Goal: Task Accomplishment & Management: Use online tool/utility

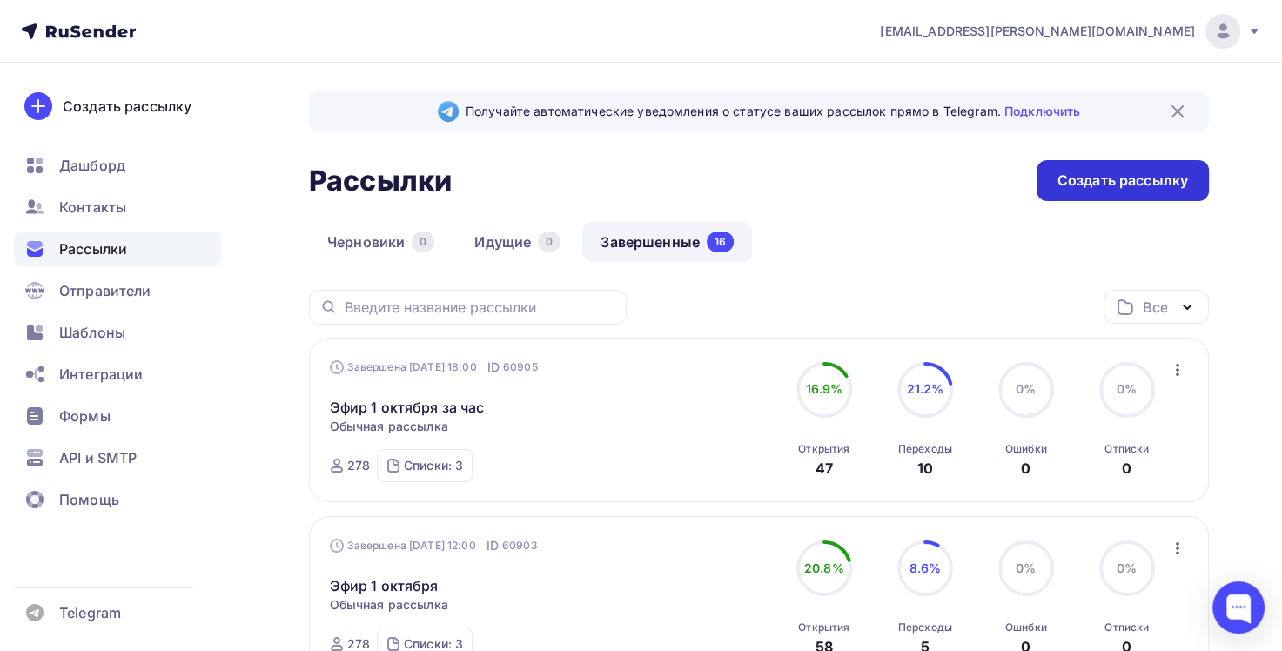
click at [1095, 166] on div "Создать рассылку" at bounding box center [1122, 180] width 172 height 41
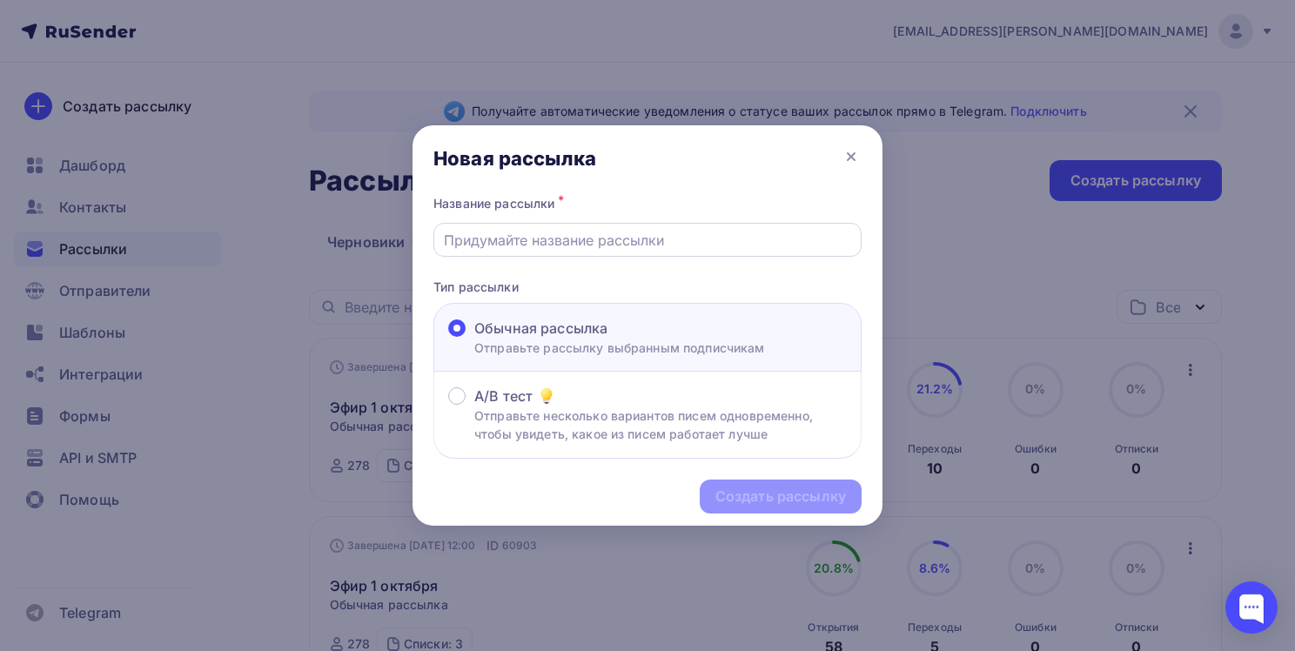
click at [519, 240] on input "text" at bounding box center [648, 240] width 408 height 21
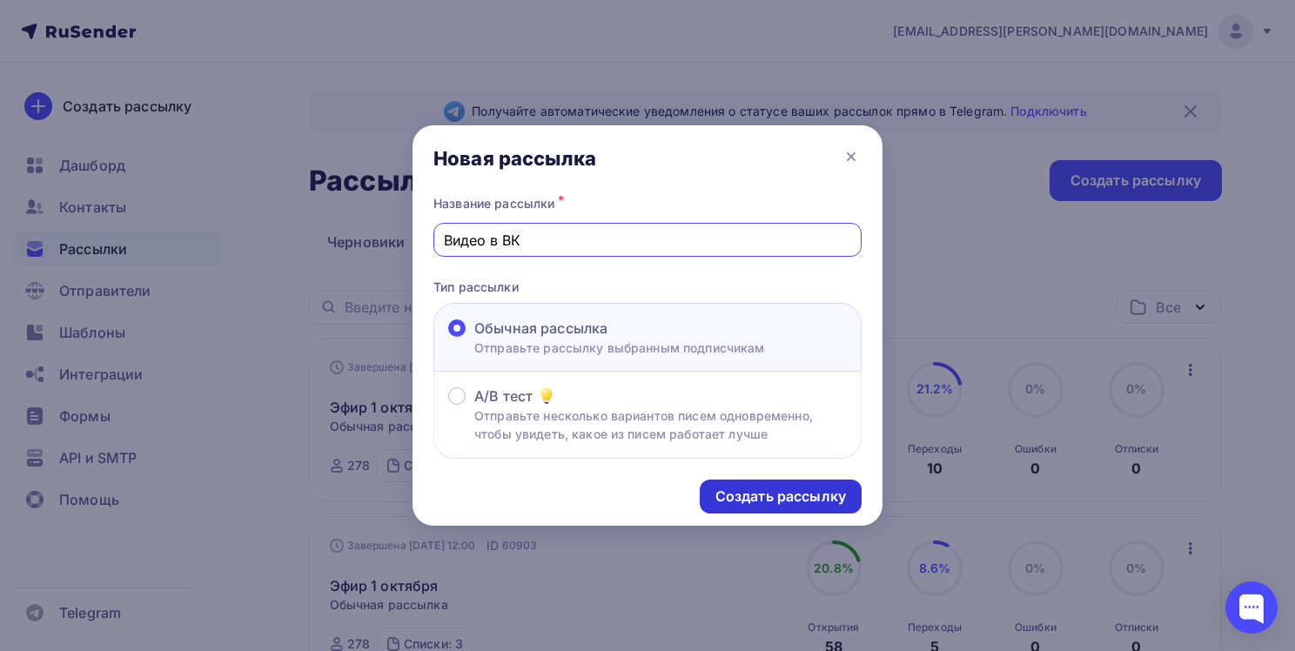
type input "Видео в ВК"
click at [809, 492] on div "Создать рассылку" at bounding box center [780, 496] width 131 height 20
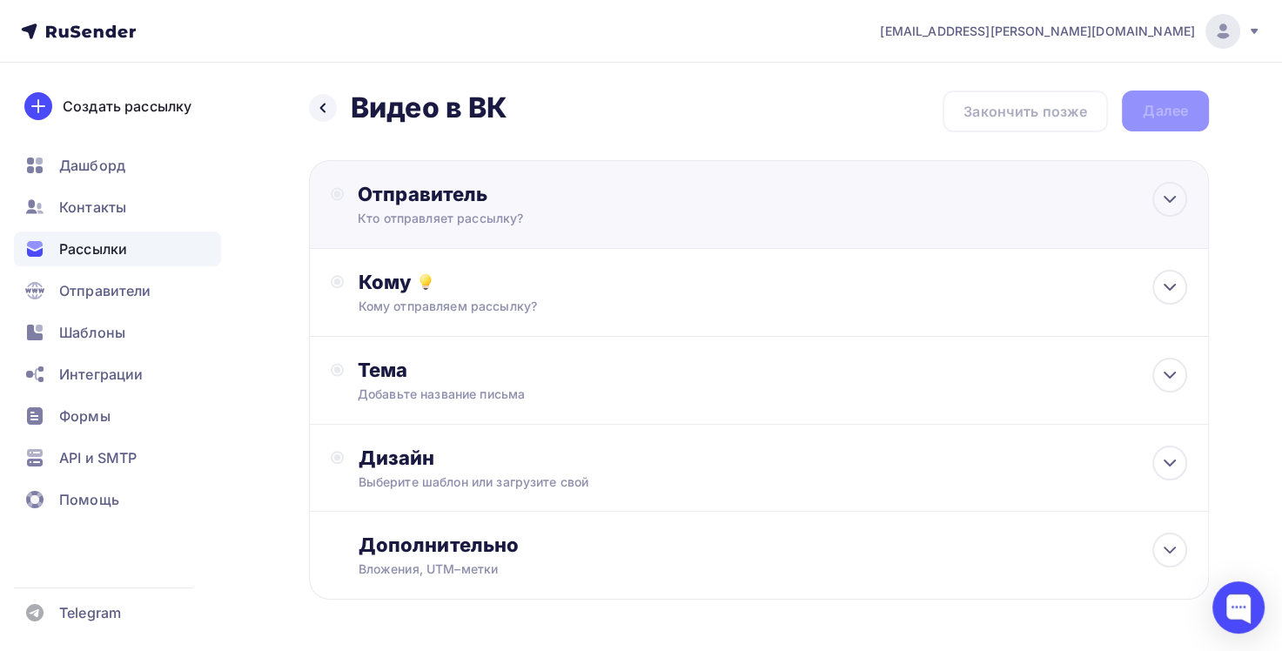
click at [478, 210] on div "Кто отправляет рассылку?" at bounding box center [527, 218] width 339 height 17
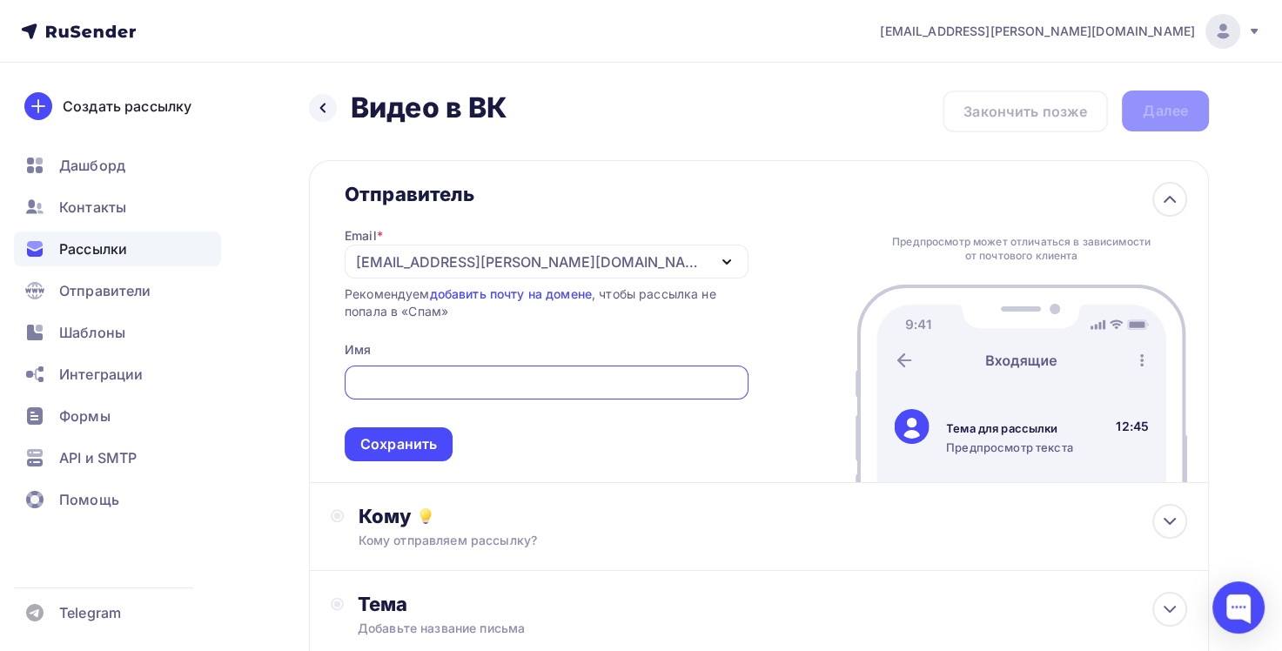
type input "[EMAIL_ADDRESS][PERSON_NAME][DOMAIN_NAME]"
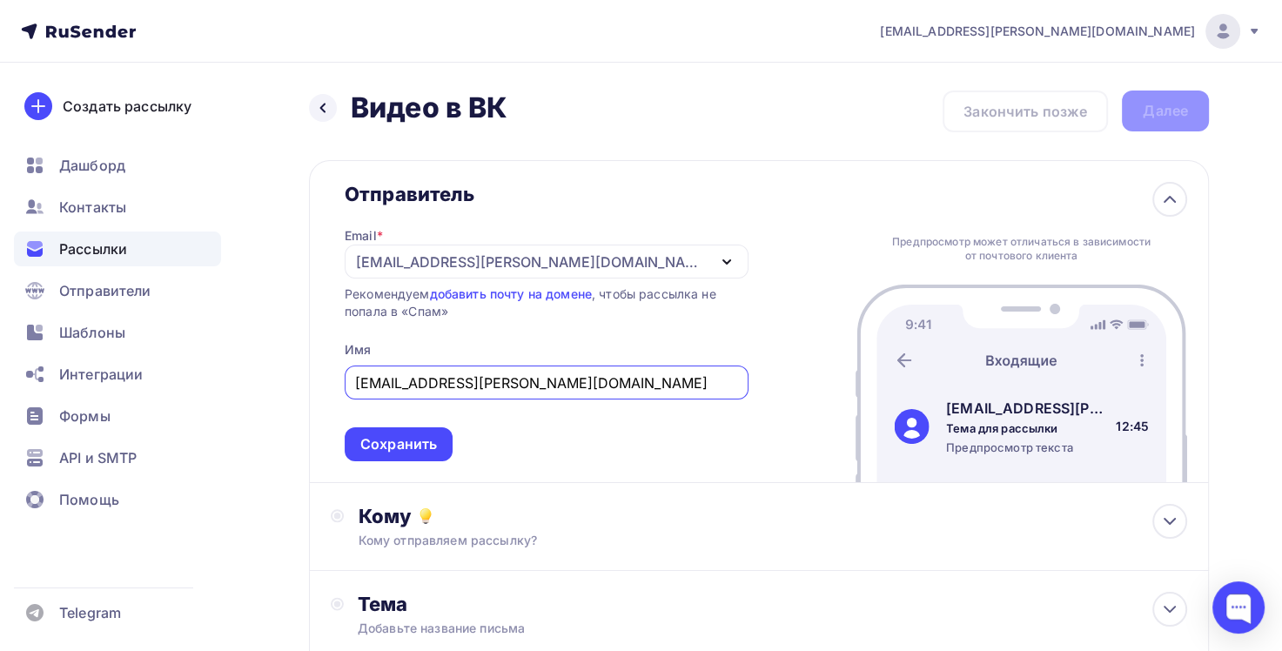
click at [437, 444] on div "Сохранить" at bounding box center [398, 444] width 77 height 20
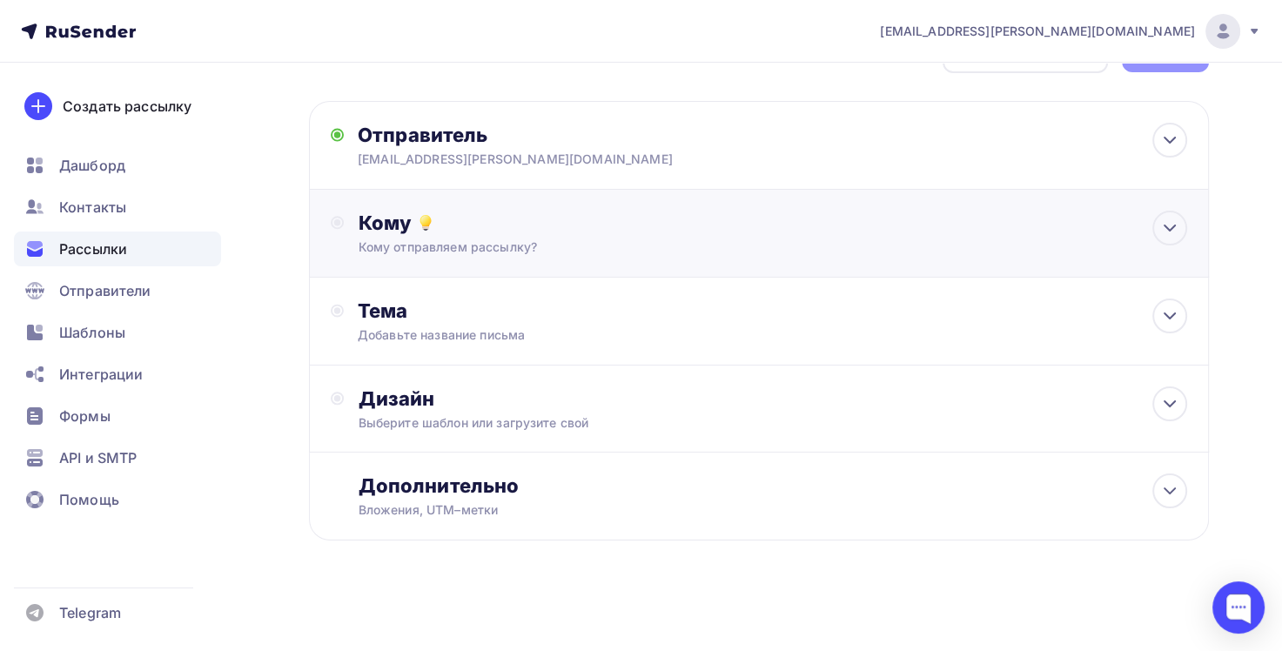
click at [449, 237] on div "Кому Кому отправляем рассылку? Списки получателей Выберите список Все списки id…" at bounding box center [772, 233] width 829 height 45
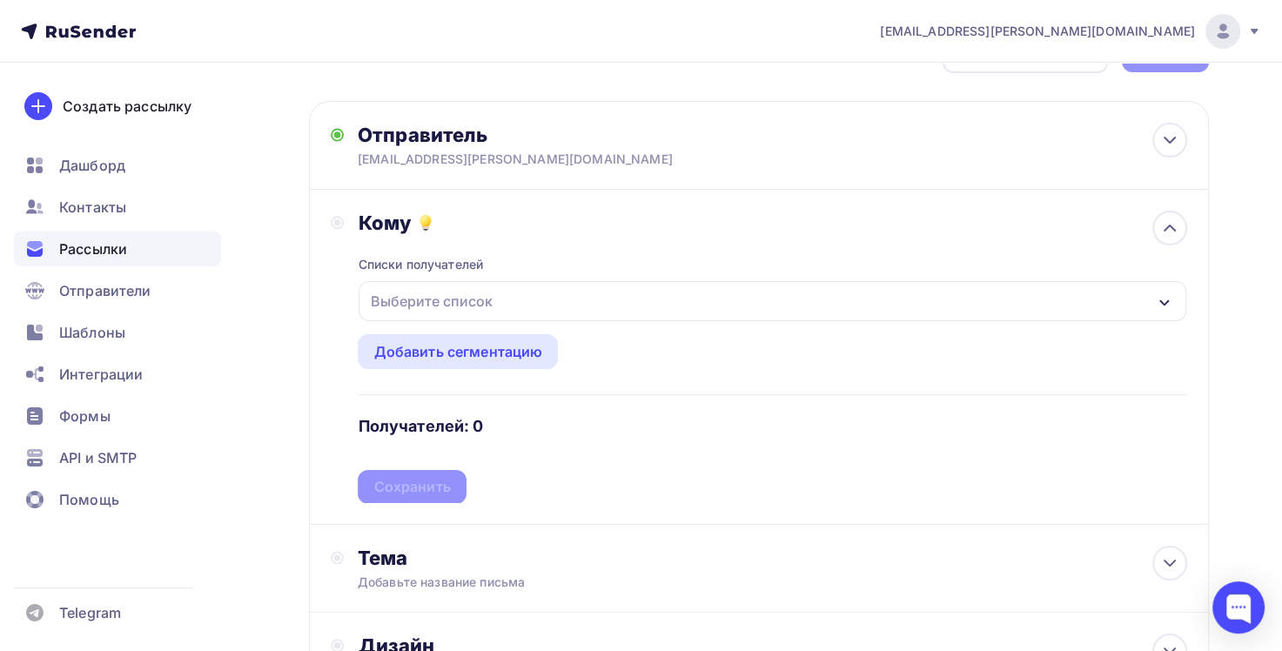
scroll to position [59, 0]
click at [485, 301] on div "Выберите список" at bounding box center [431, 300] width 136 height 31
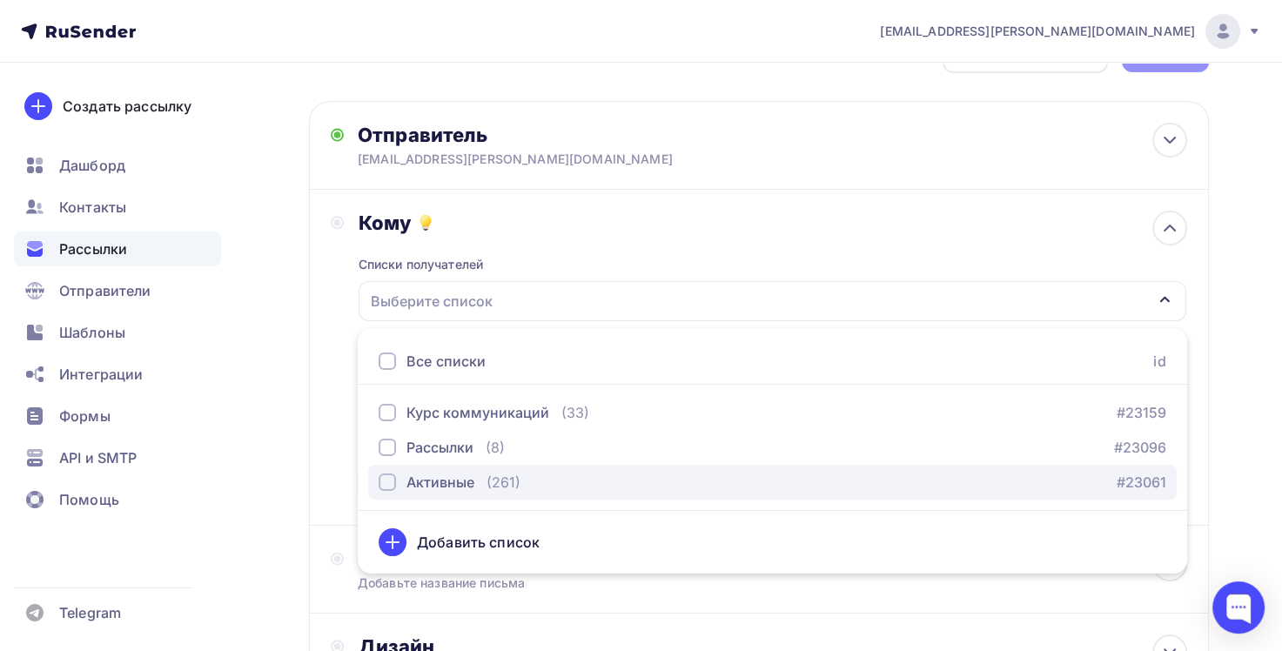
click at [449, 486] on div "Активные" at bounding box center [440, 482] width 68 height 21
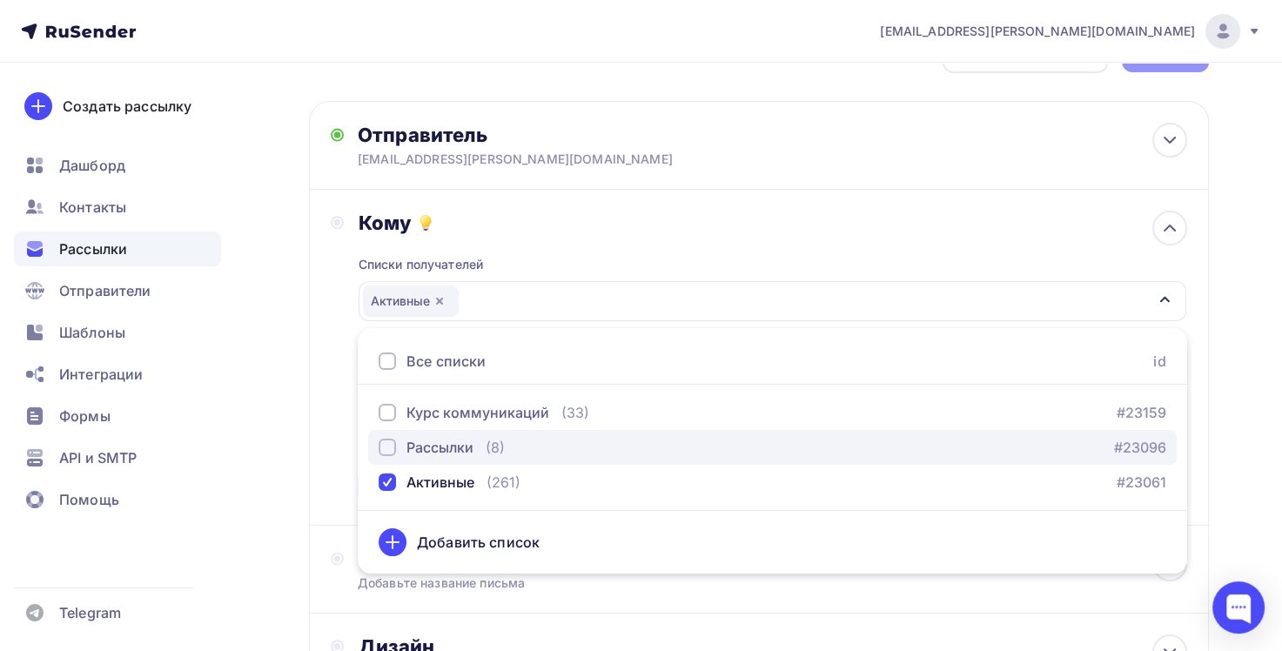
click at [393, 453] on div "button" at bounding box center [386, 447] width 17 height 17
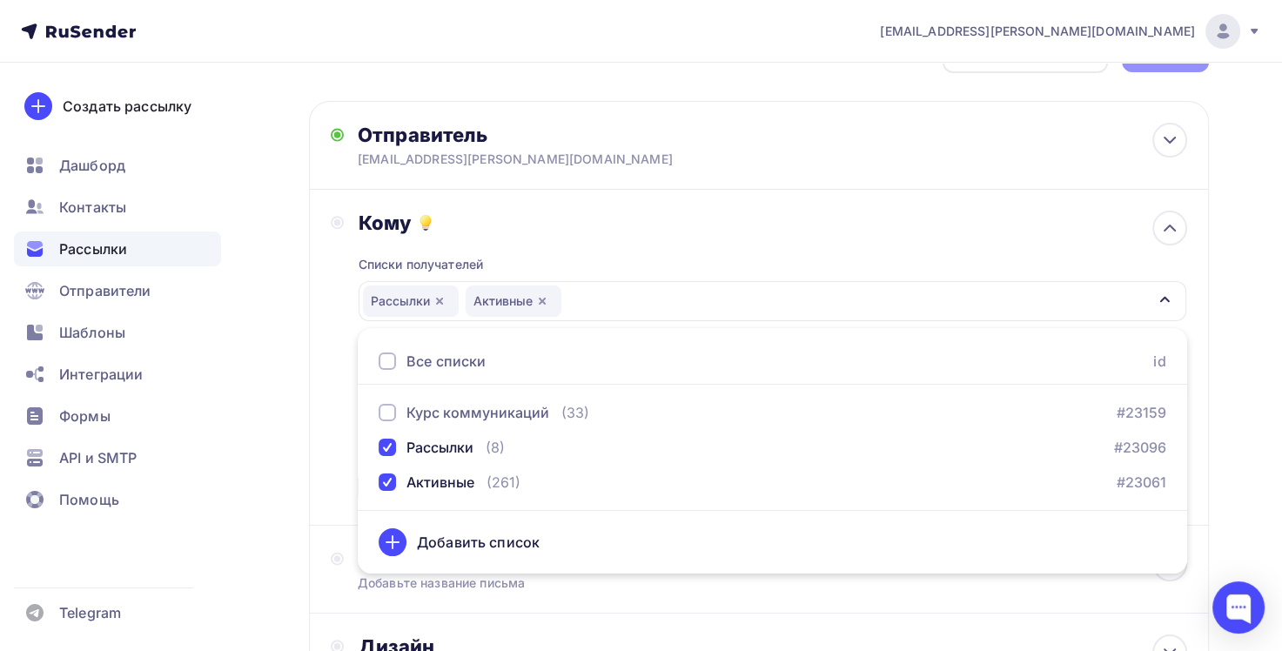
click at [339, 512] on div "Кому Списки получателей Рассылки Активные Все списки id Курс коммуникаций (33) …" at bounding box center [759, 358] width 900 height 336
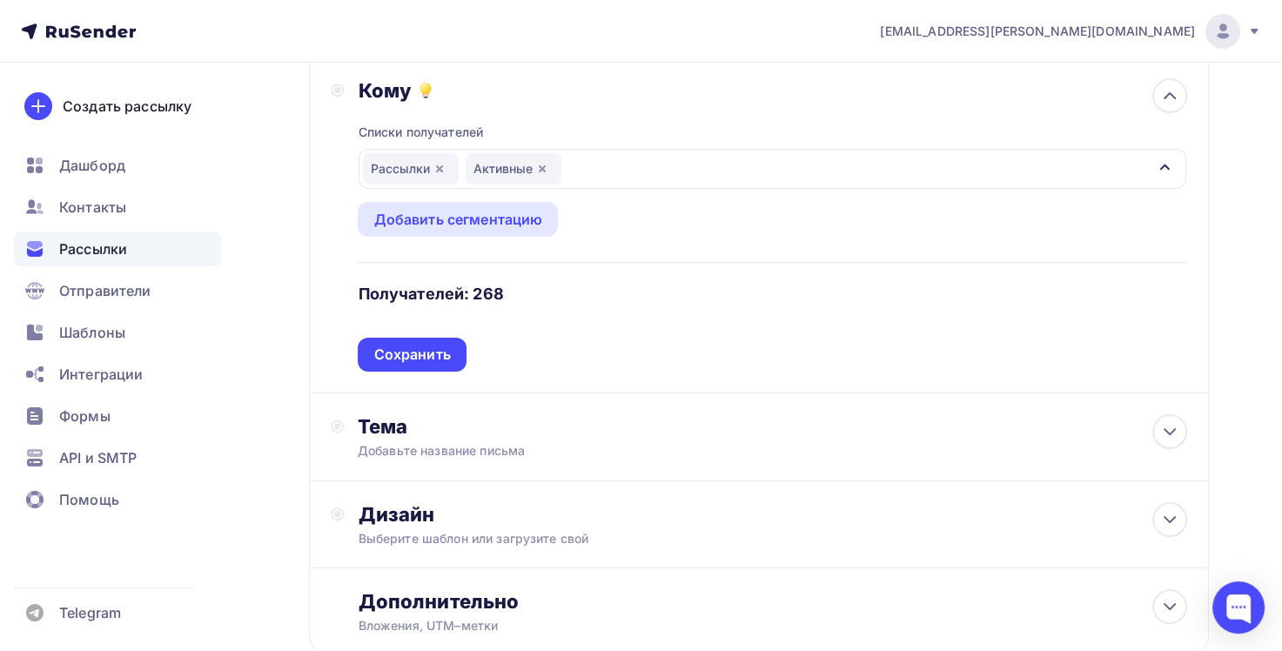
scroll to position [233, 0]
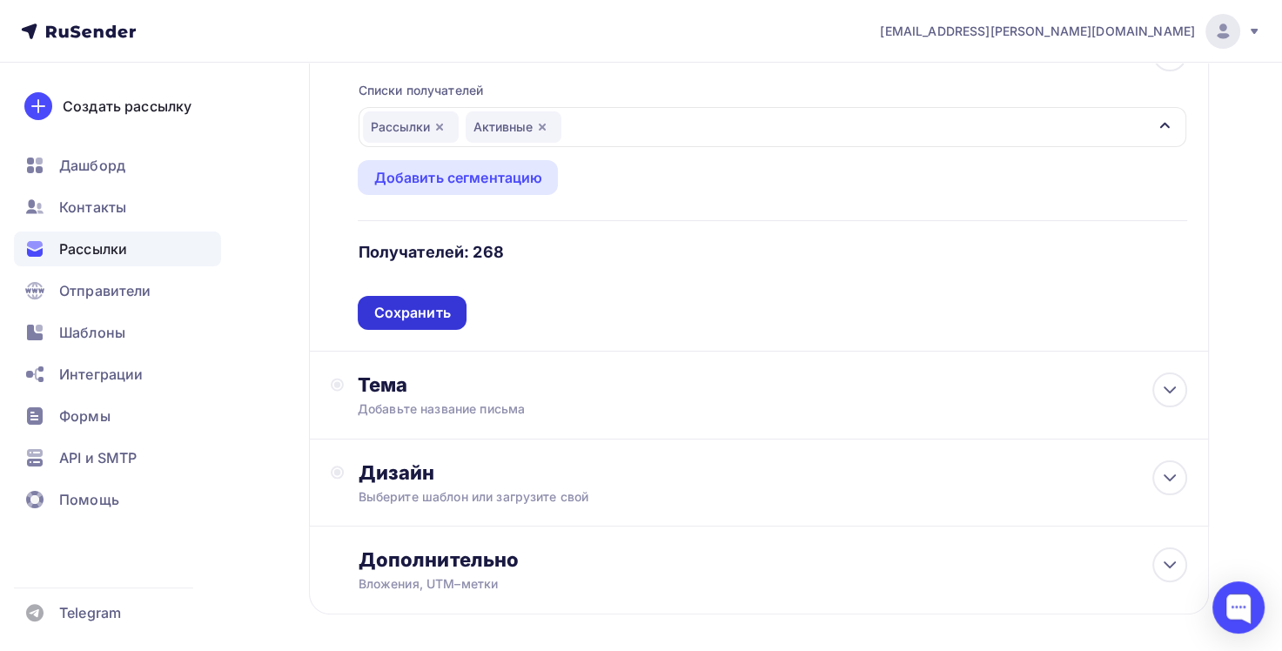
click at [429, 310] on div "Сохранить" at bounding box center [411, 313] width 77 height 20
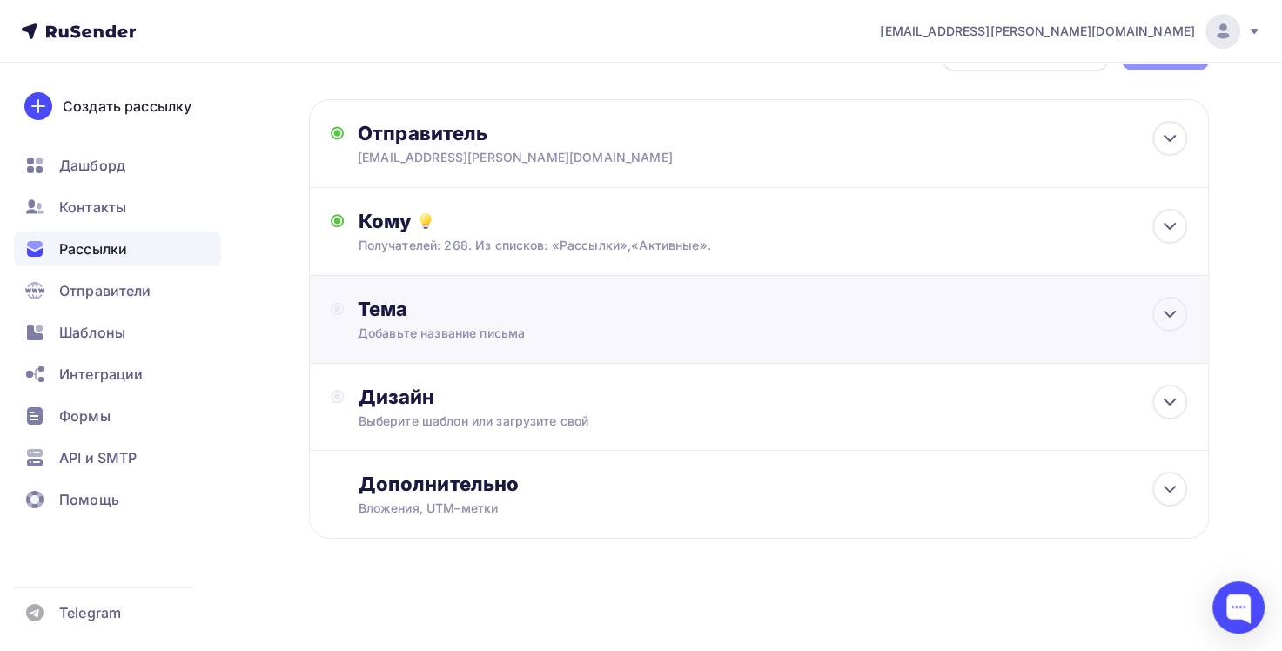
scroll to position [59, 0]
click at [530, 327] on div "Добавьте название письма" at bounding box center [513, 334] width 310 height 17
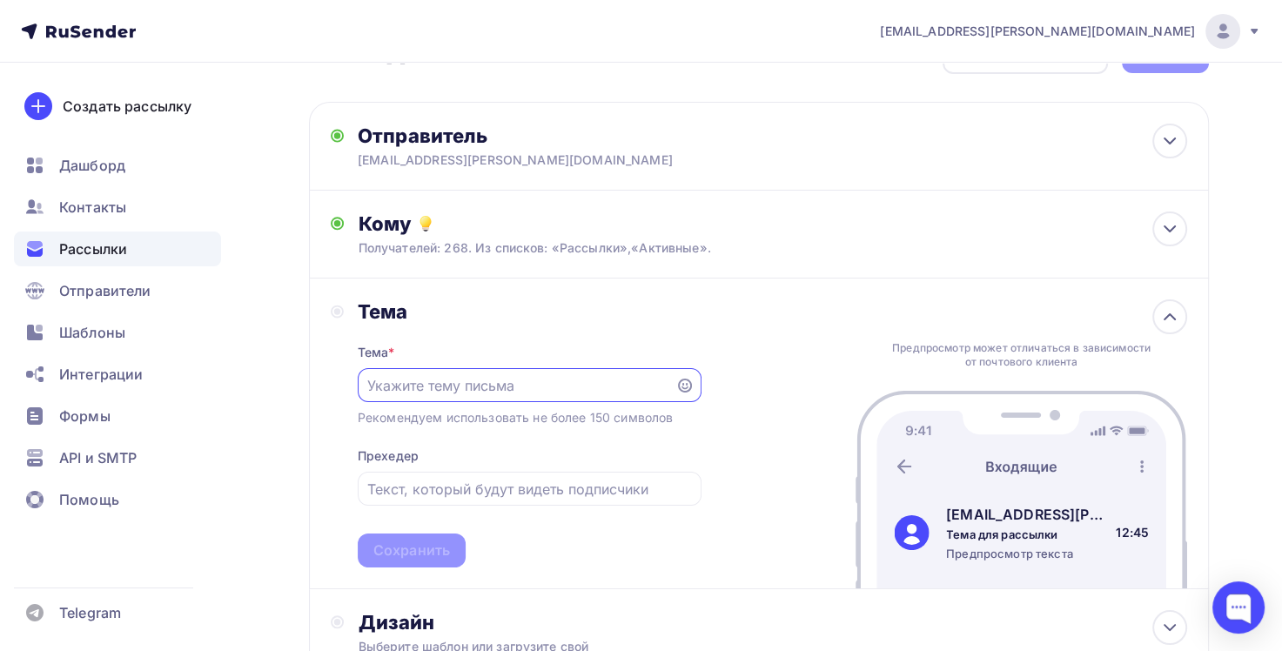
scroll to position [0, 0]
type input "[PERSON_NAME]"
type input "Видео по важным темам"
click at [417, 452] on div "Прехедер" at bounding box center [388, 456] width 61 height 17
click at [422, 456] on div "Тема * Видео по важным темам Рекомендуем использовать не более 150 символов Пре…" at bounding box center [530, 446] width 344 height 244
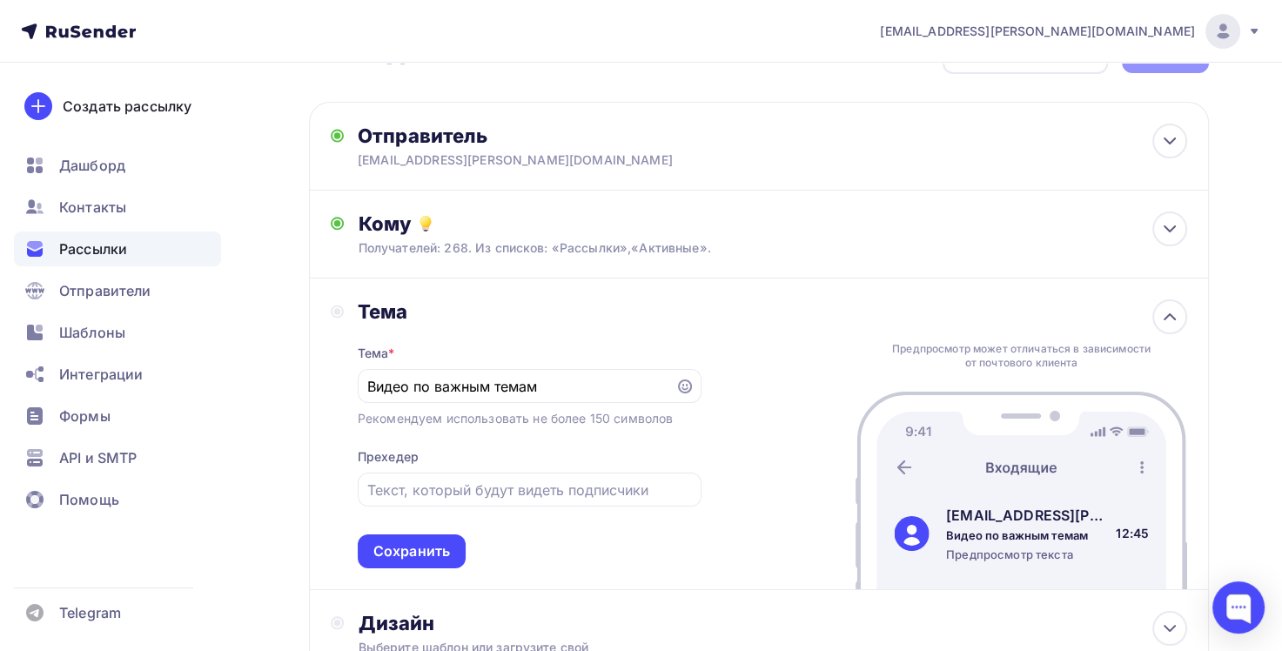
click at [631, 421] on div "Рекомендуем использовать не более 150 символов" at bounding box center [515, 418] width 315 height 17
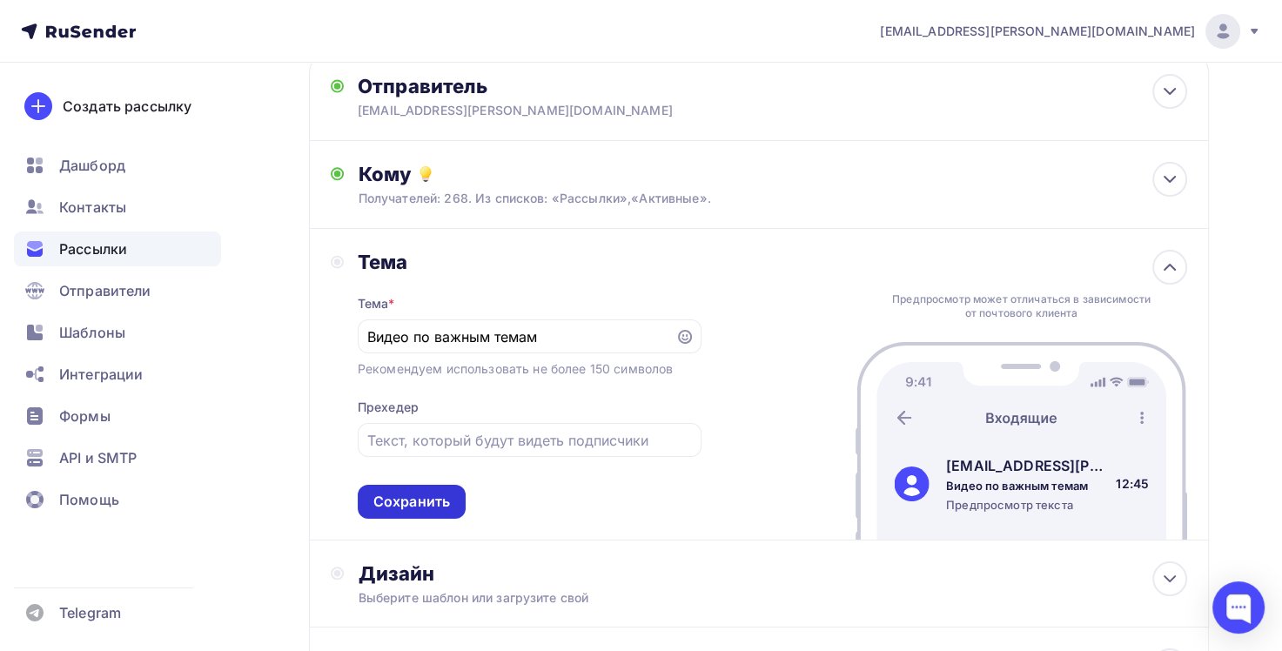
click at [425, 497] on div "Сохранить" at bounding box center [411, 502] width 77 height 20
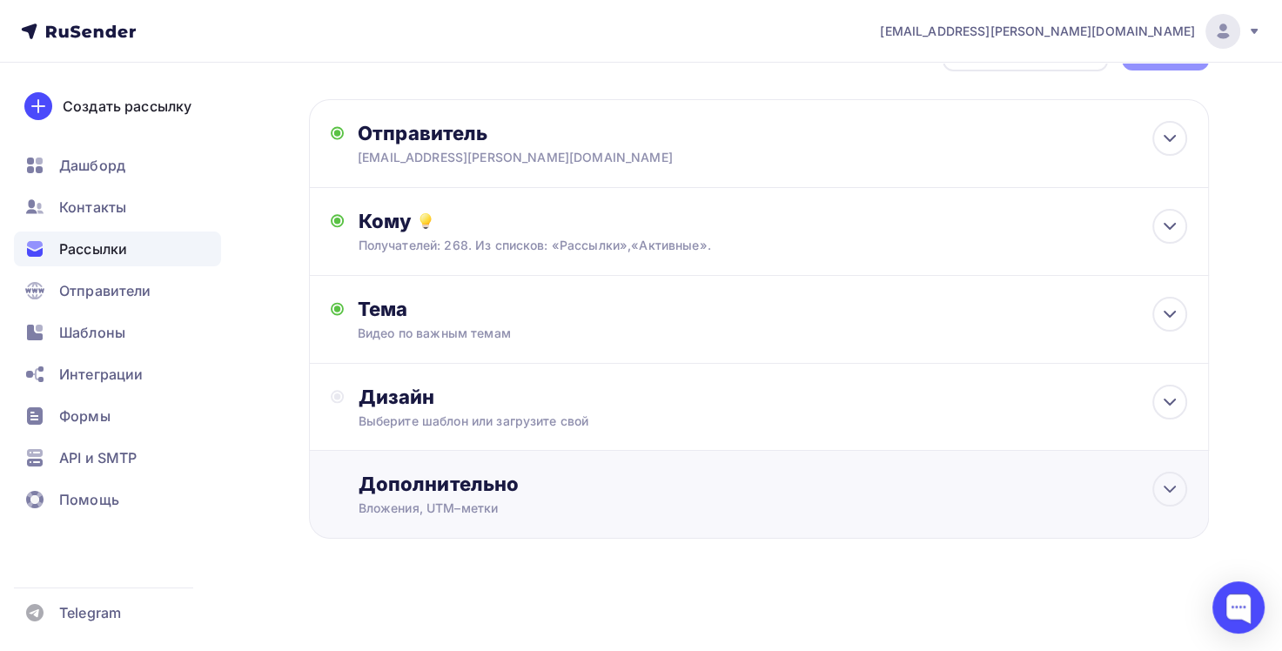
scroll to position [59, 0]
click at [454, 336] on div "Видео по важным темам" at bounding box center [513, 334] width 310 height 17
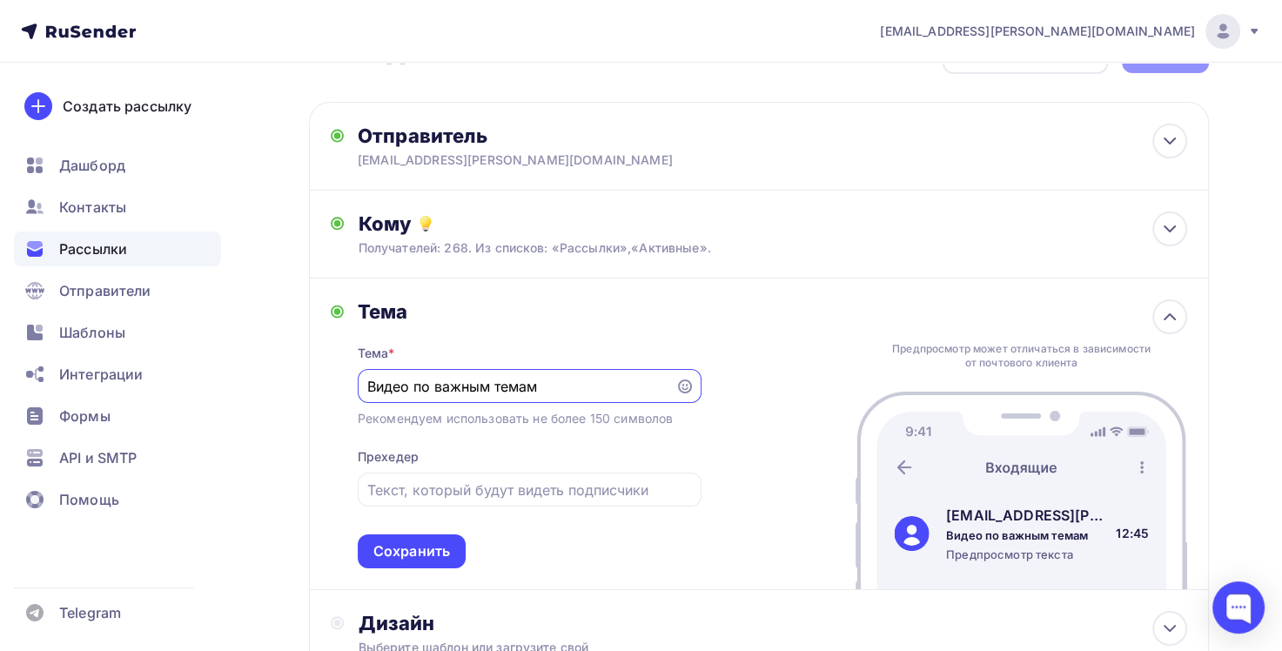
scroll to position [0, 0]
click at [429, 489] on input "text" at bounding box center [529, 489] width 324 height 21
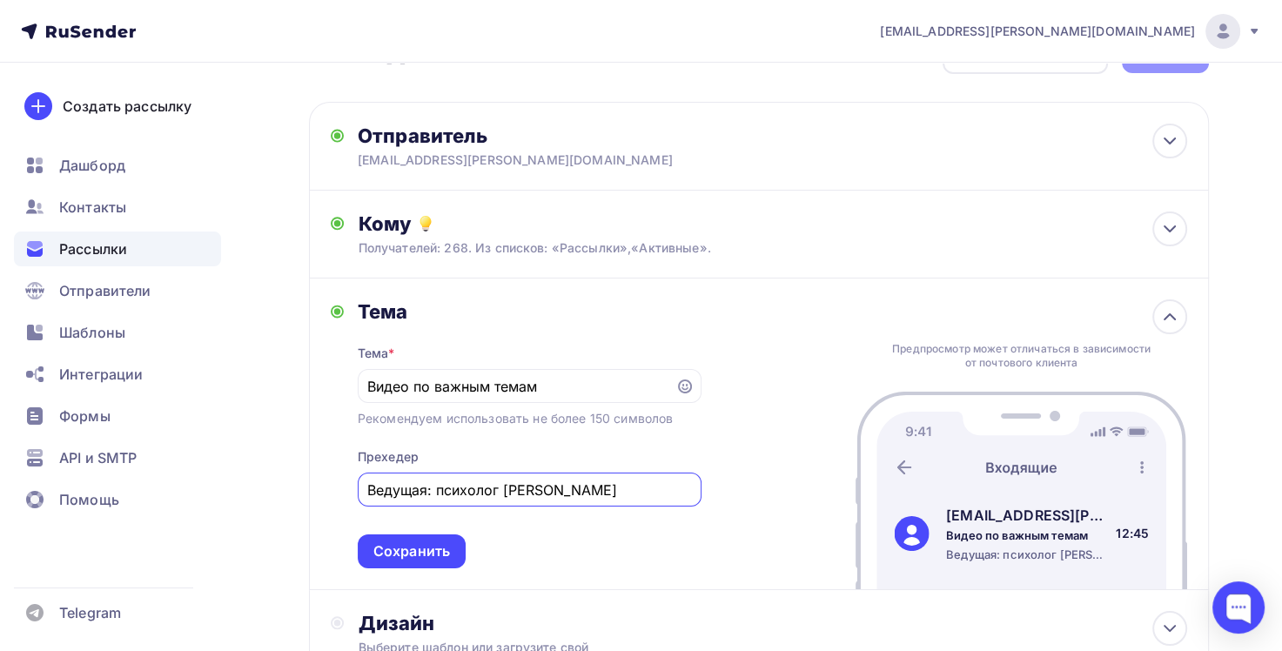
click at [432, 490] on input "Ведущая: психолог [PERSON_NAME]" at bounding box center [529, 489] width 324 height 21
type input "Ведущая психолог [PERSON_NAME]"
click at [550, 385] on input "Видео по важным темам" at bounding box center [516, 386] width 298 height 21
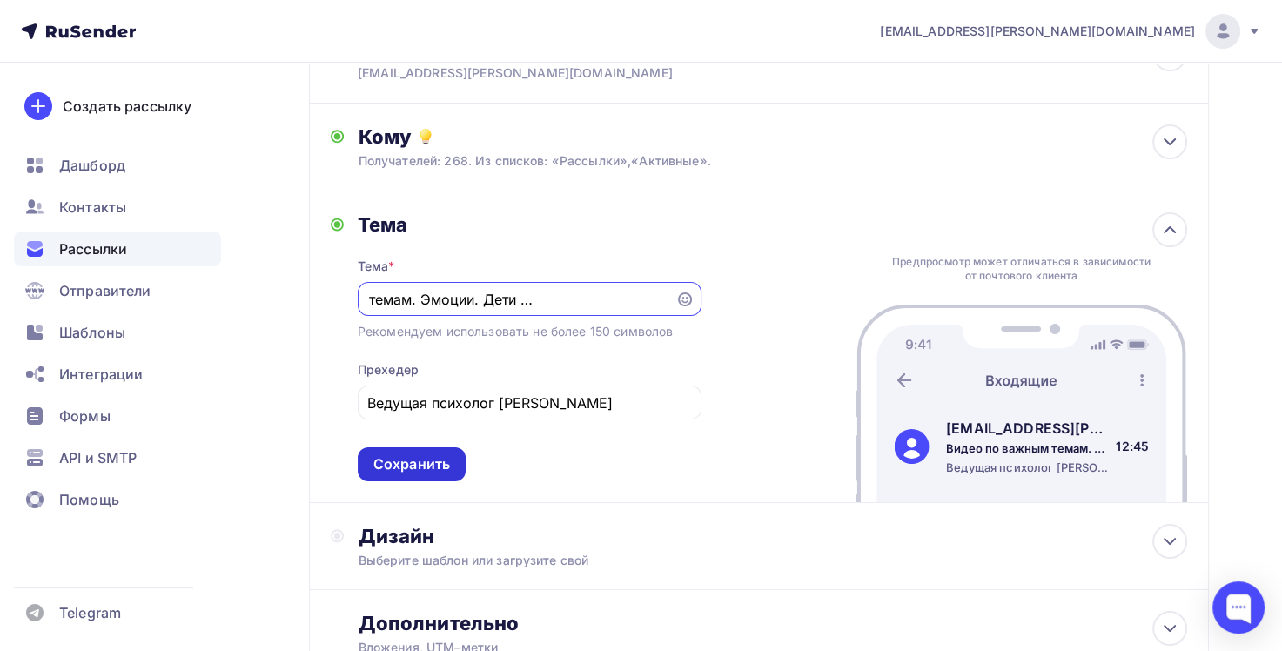
type input "Видео по важным темам. Эмоции. Дети и родители. Ссоры ..."
click at [429, 465] on div "Сохранить" at bounding box center [411, 464] width 77 height 20
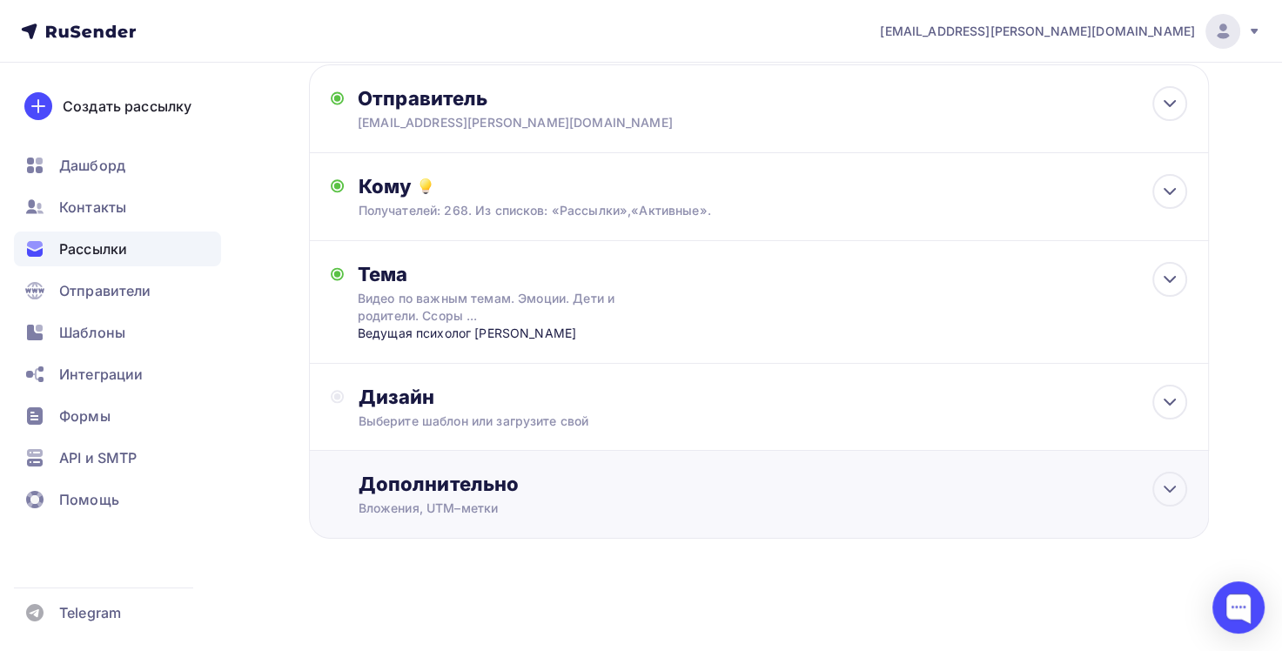
scroll to position [94, 0]
click at [477, 418] on div "Выберите шаблон или загрузите свой" at bounding box center [731, 422] width 746 height 17
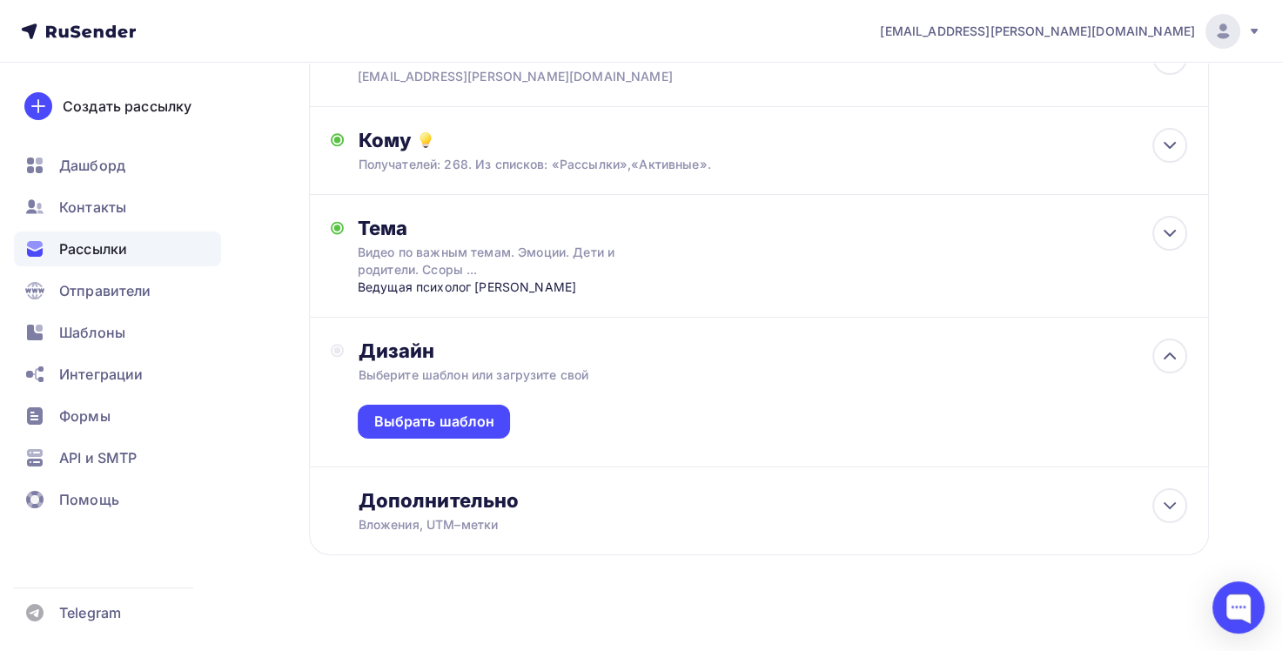
scroll to position [145, 0]
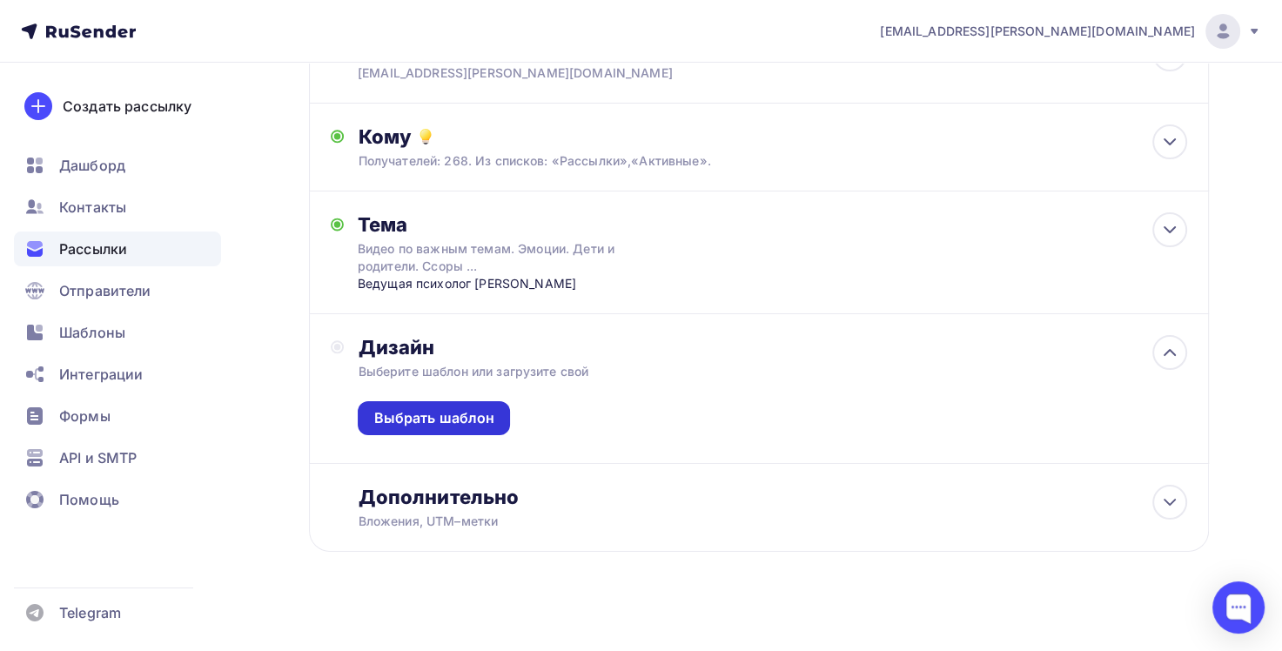
click at [477, 418] on div "Выбрать шаблон" at bounding box center [433, 418] width 121 height 20
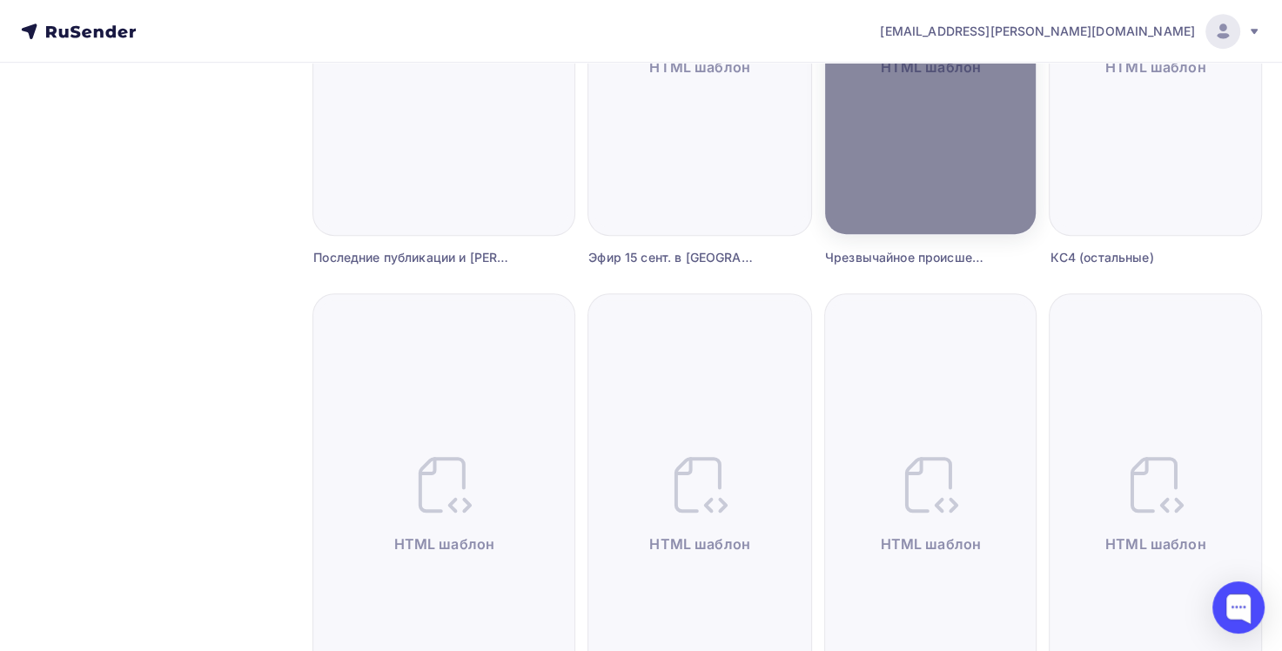
scroll to position [783, 0]
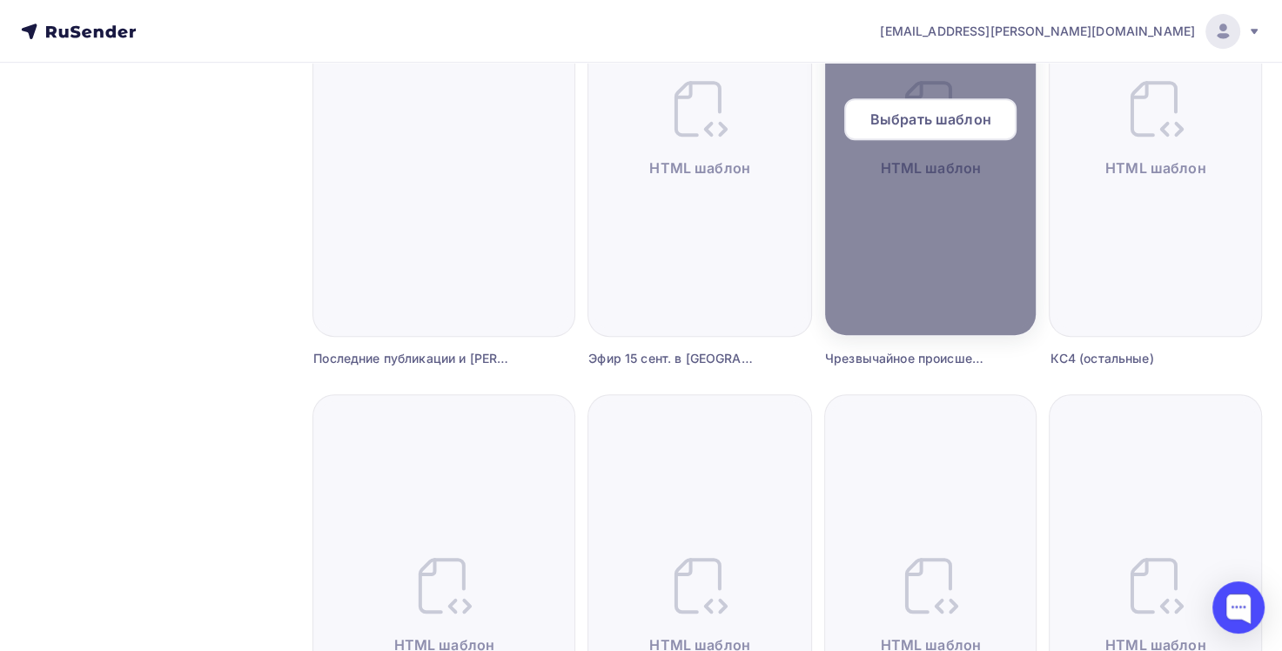
click at [925, 221] on div at bounding box center [930, 126] width 211 height 418
click at [909, 125] on span "Выбрать шаблон" at bounding box center [930, 119] width 121 height 21
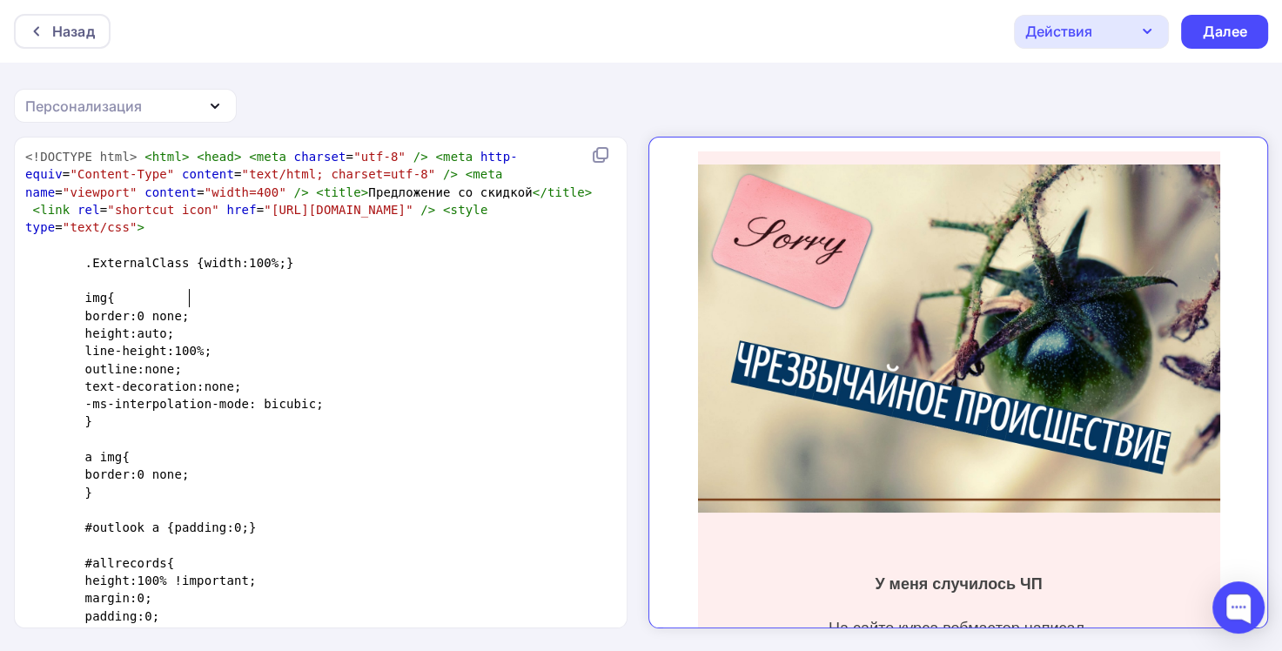
type textarea "<!LOREMIP dolo> <sita> <cons> <adip elitsed="doe-1" /> <temp inci-utlab="Etdolo…"
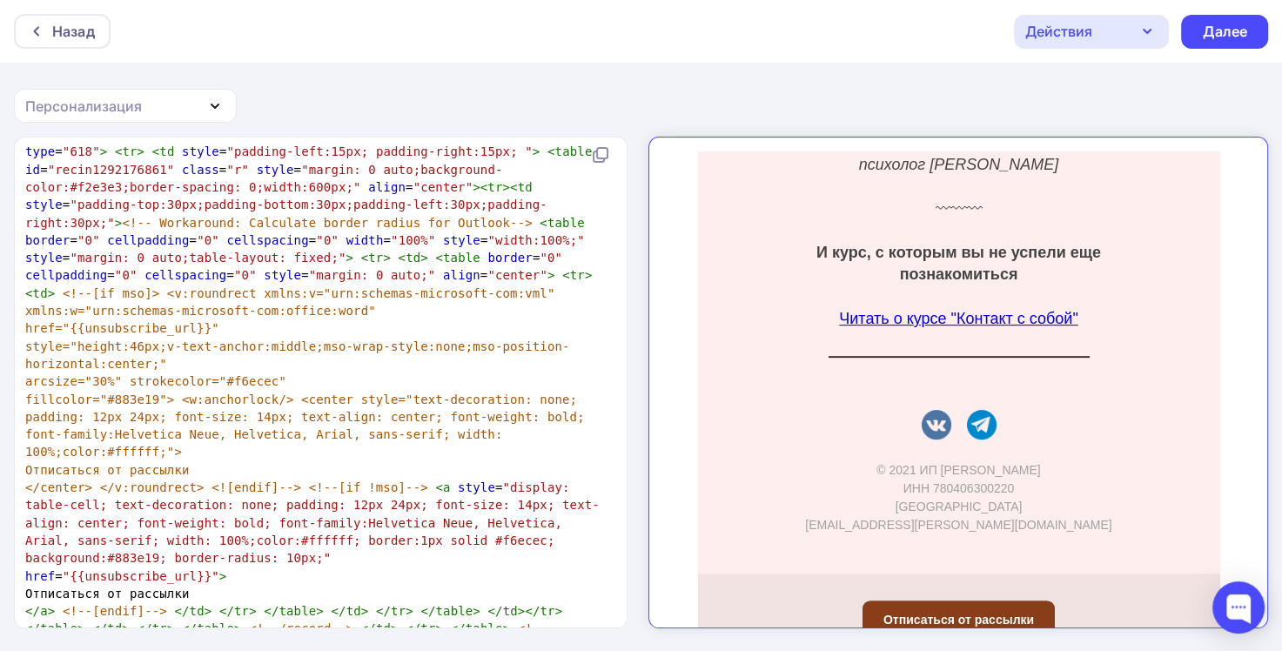
scroll to position [699, 0]
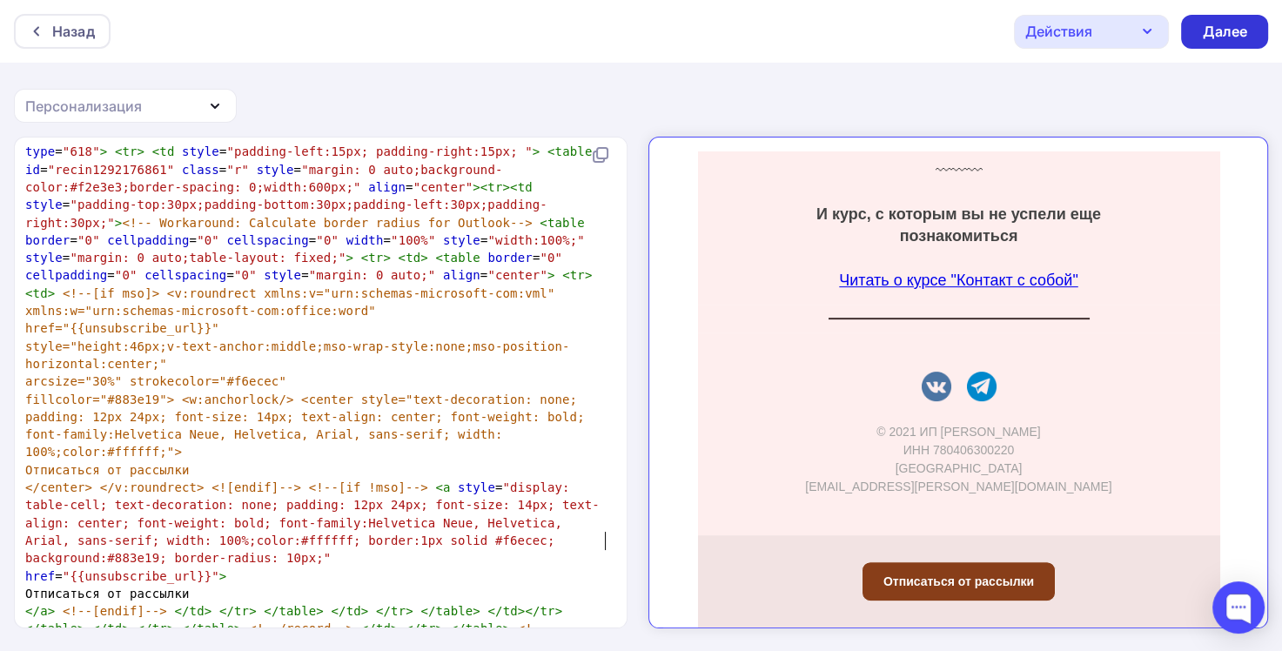
click at [1222, 38] on div "Далее" at bounding box center [1224, 32] width 45 height 20
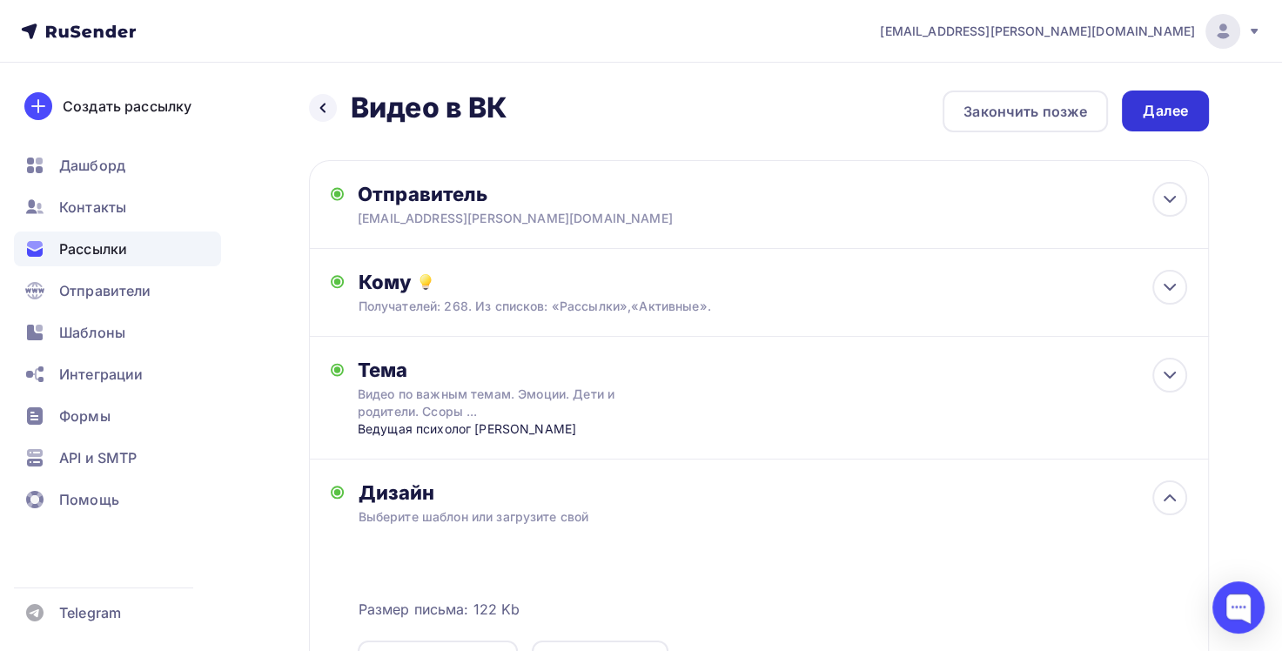
click at [1157, 115] on div "Далее" at bounding box center [1164, 111] width 45 height 20
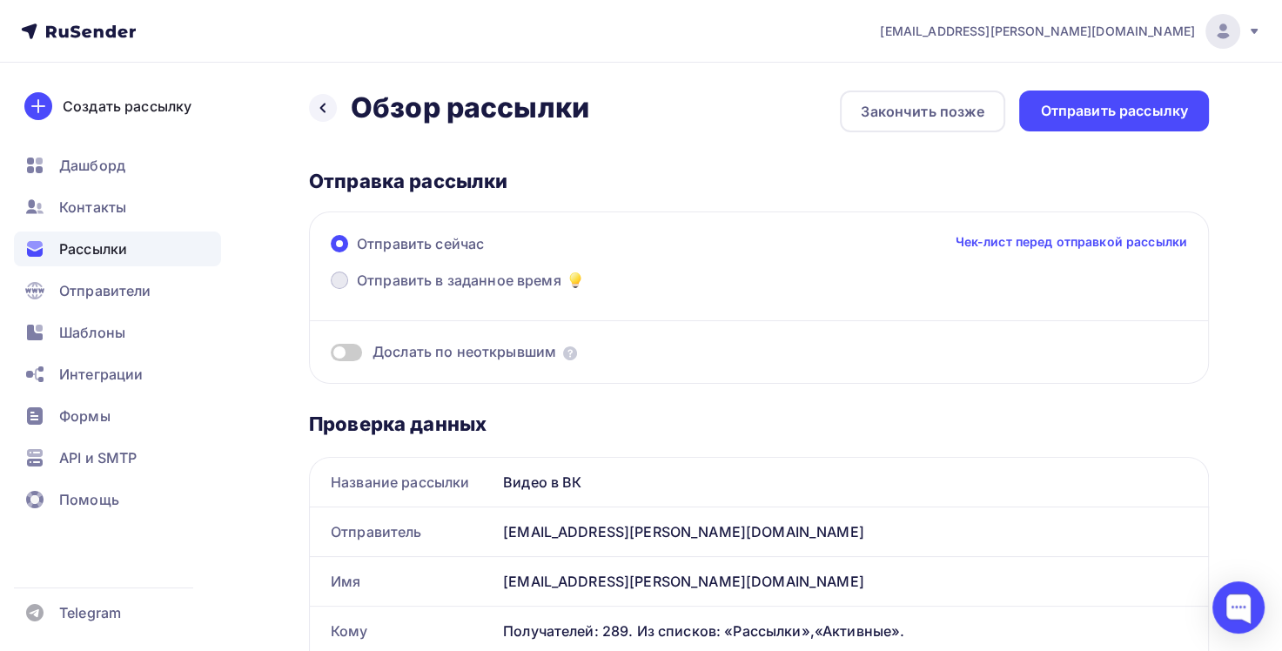
click at [338, 284] on span at bounding box center [339, 279] width 17 height 17
click at [357, 291] on input "Отправить в заданное время" at bounding box center [357, 291] width 0 height 0
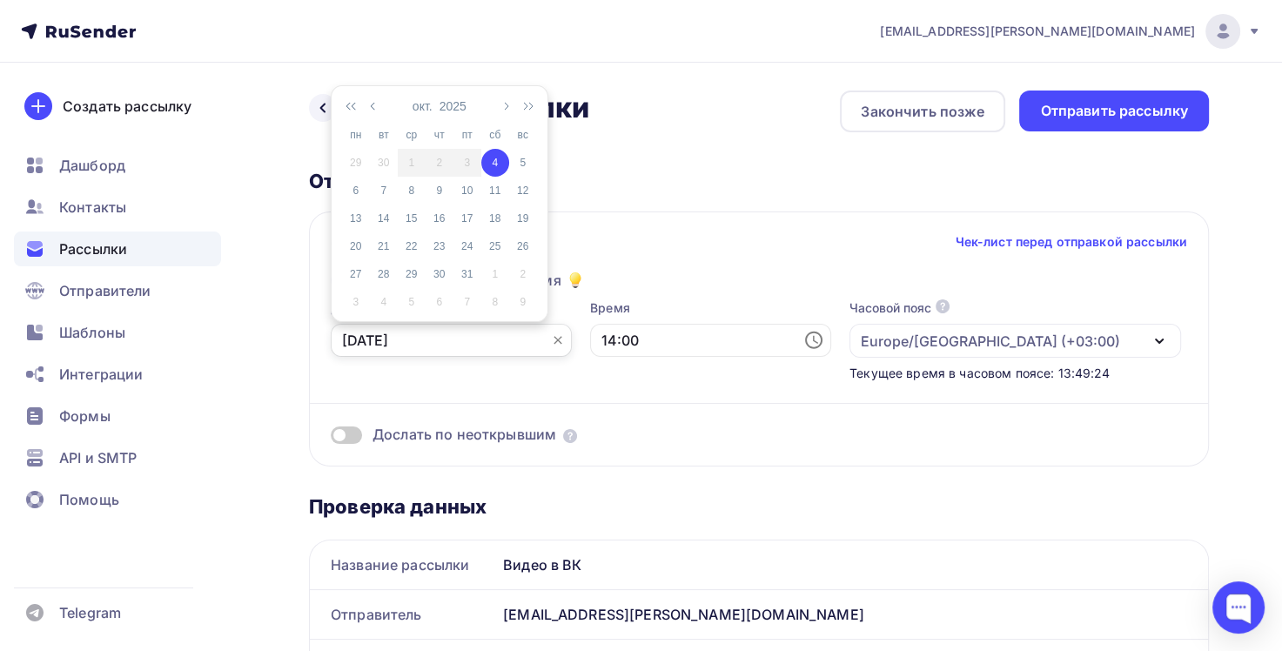
click at [409, 341] on input "[DATE]" at bounding box center [451, 340] width 241 height 33
click at [523, 167] on div "5" at bounding box center [523, 163] width 28 height 16
type input "[DATE]"
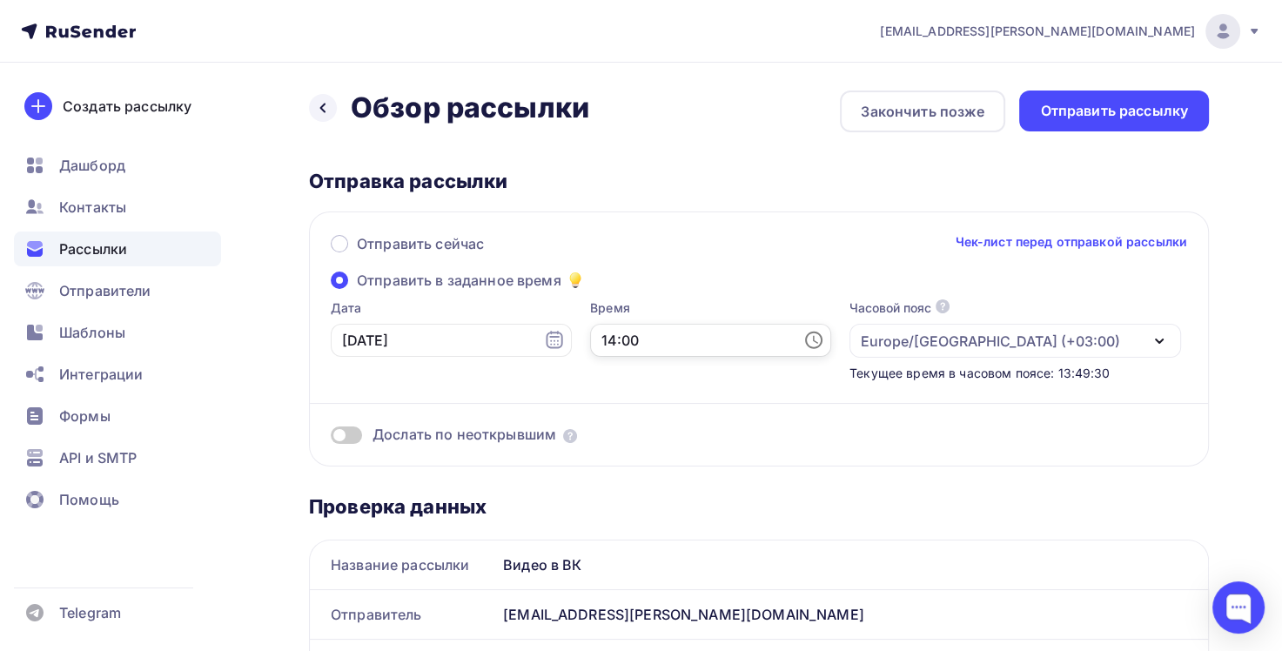
click at [590, 331] on input "14:00" at bounding box center [710, 340] width 241 height 33
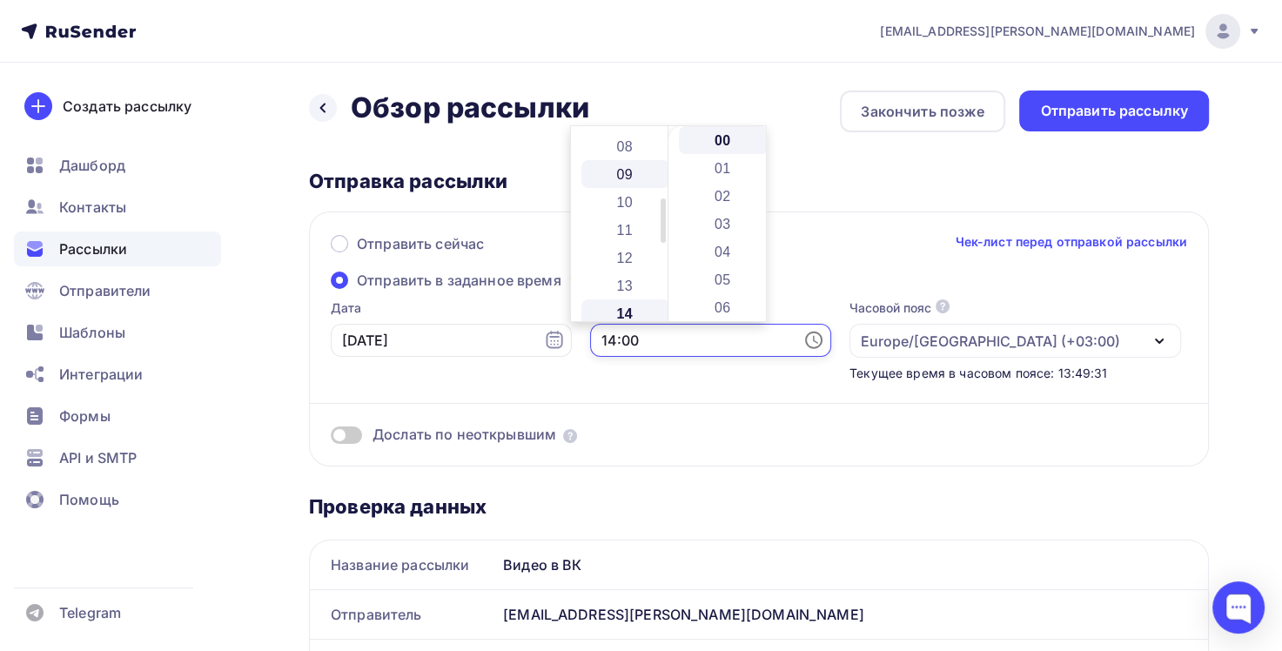
scroll to position [216, 0]
click at [628, 258] on li "12" at bounding box center [626, 258] width 90 height 28
type input "12:00"
click at [717, 439] on span at bounding box center [673, 435] width 221 height 20
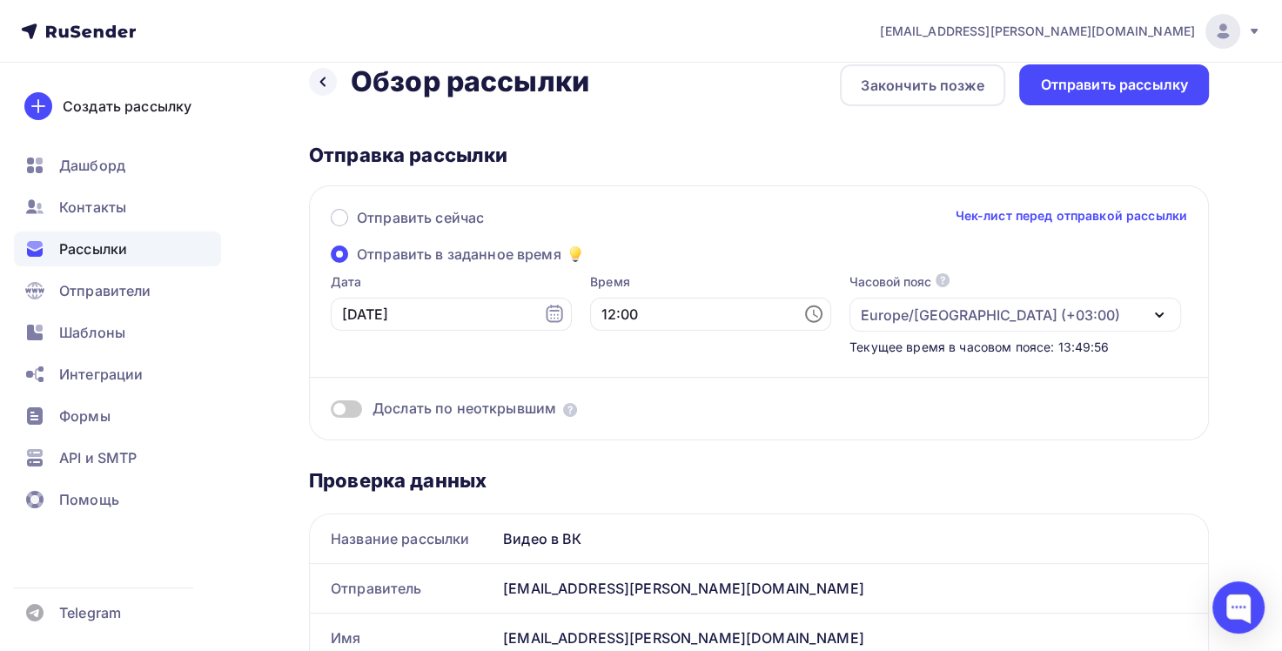
scroll to position [0, 0]
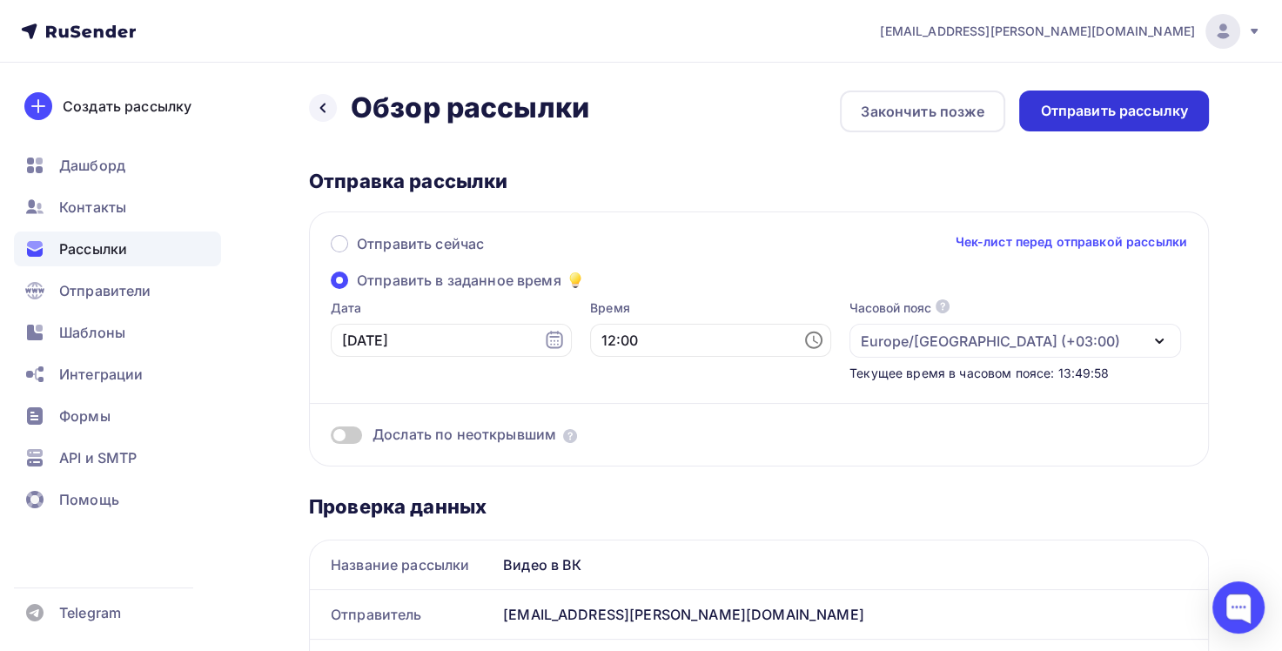
click at [1111, 105] on div "Отправить рассылку" at bounding box center [1114, 111] width 148 height 20
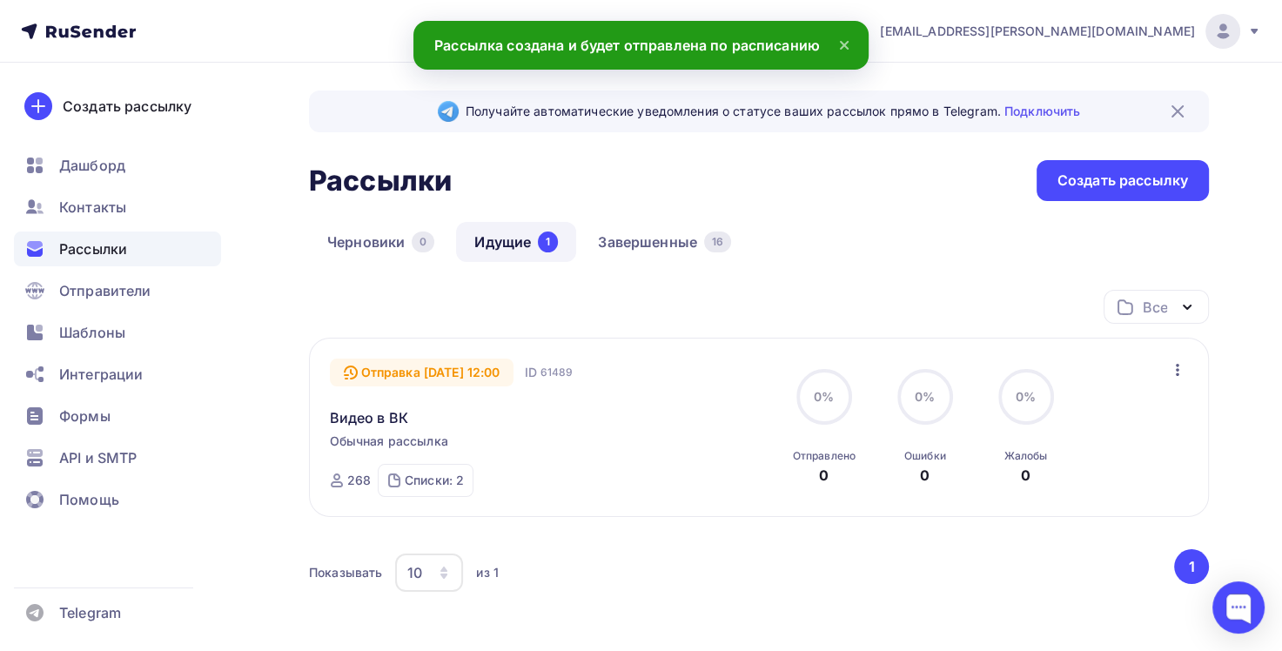
click at [110, 252] on span "Рассылки" at bounding box center [93, 248] width 68 height 21
